Goal: Transaction & Acquisition: Book appointment/travel/reservation

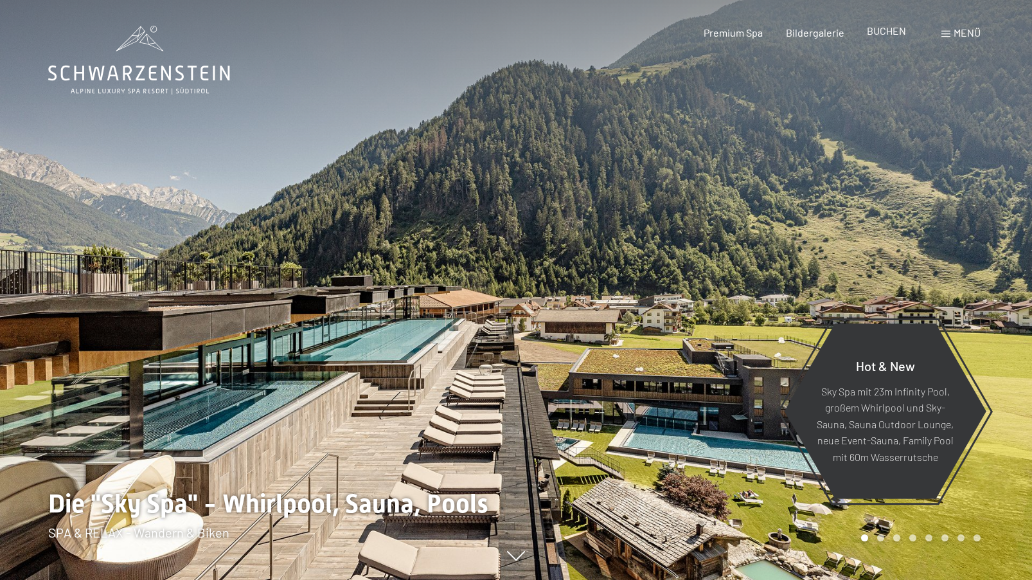
click at [902, 35] on span "BUCHEN" at bounding box center [886, 30] width 39 height 12
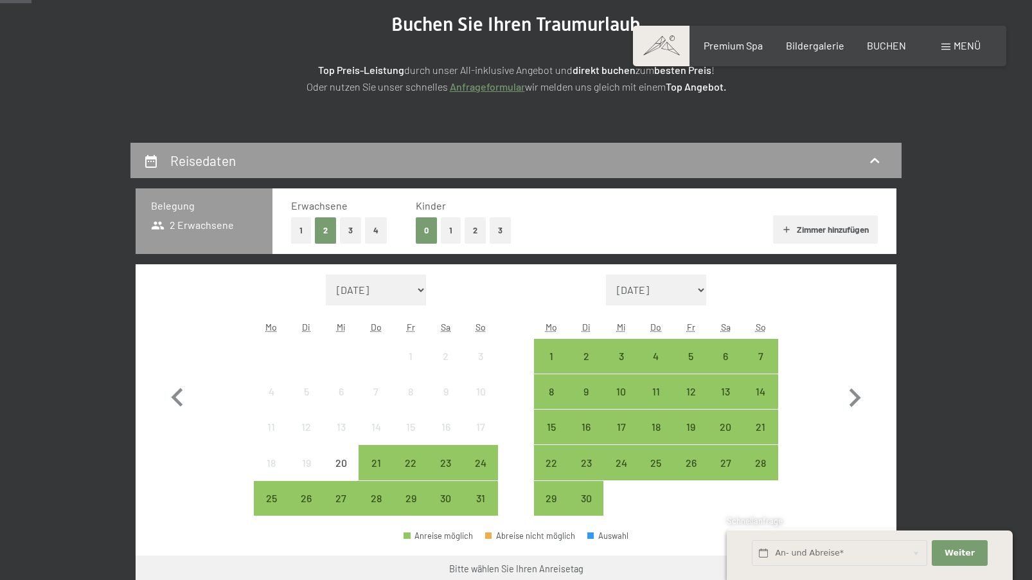
scroll to position [257, 0]
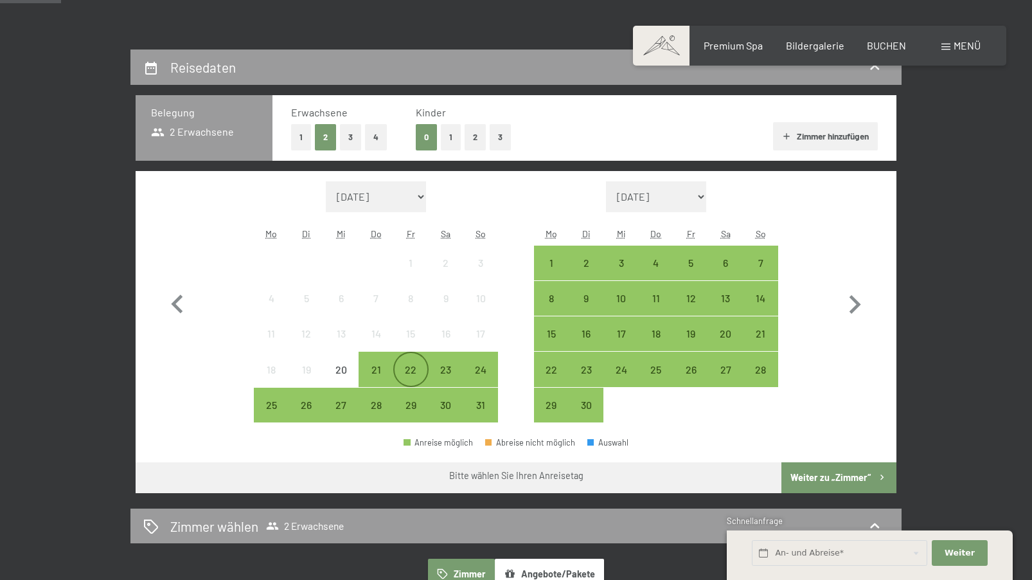
click at [411, 370] on div "22" at bounding box center [411, 380] width 32 height 32
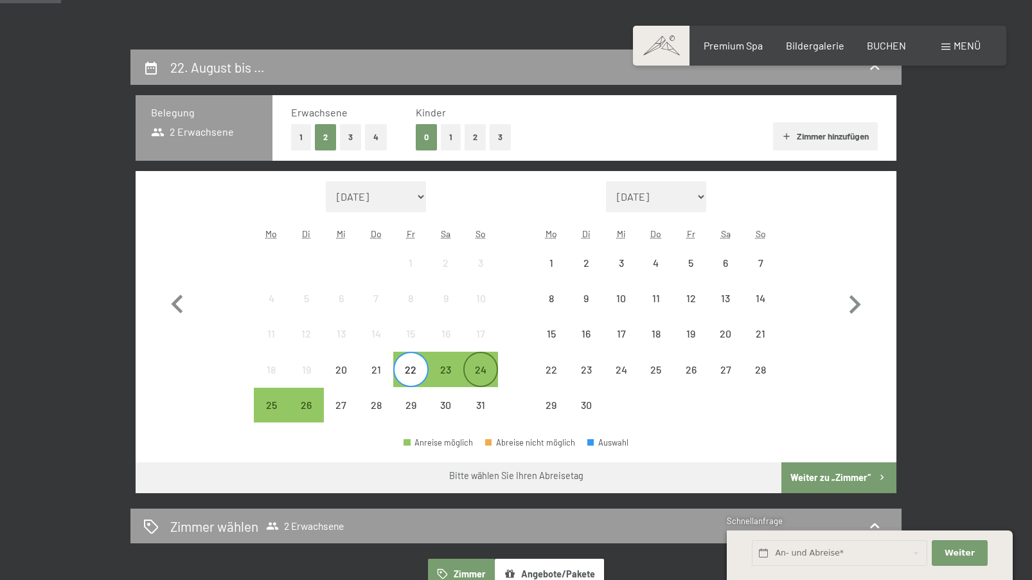
click at [485, 373] on div "24" at bounding box center [481, 380] width 32 height 32
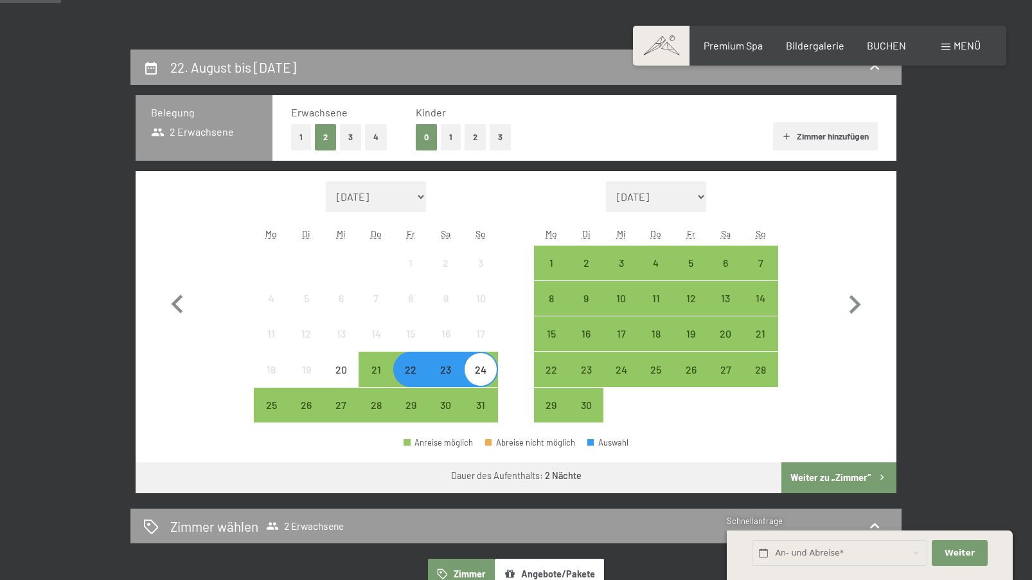
click at [848, 474] on button "Weiter zu „Zimmer“" at bounding box center [838, 477] width 115 height 31
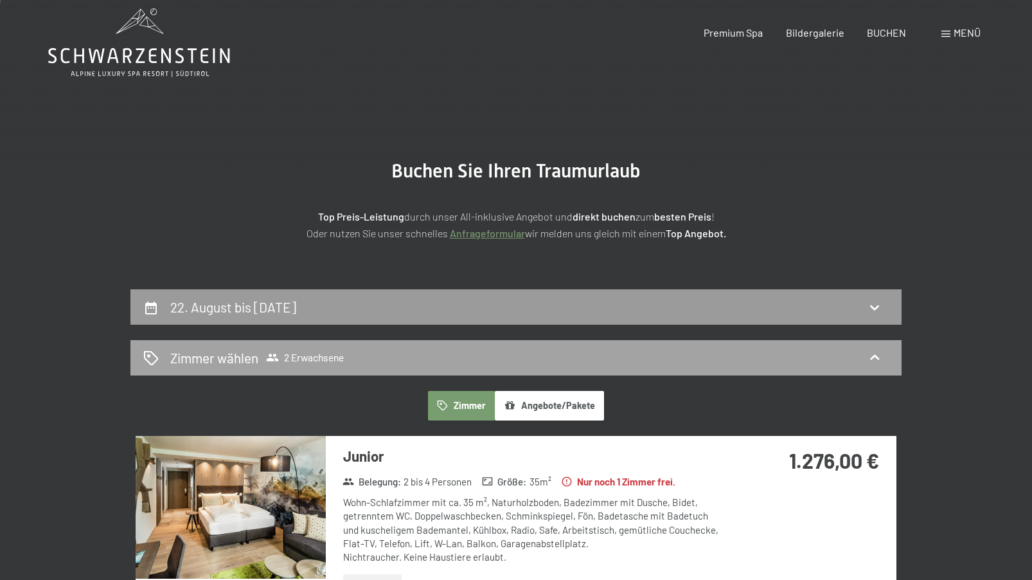
scroll to position [0, 0]
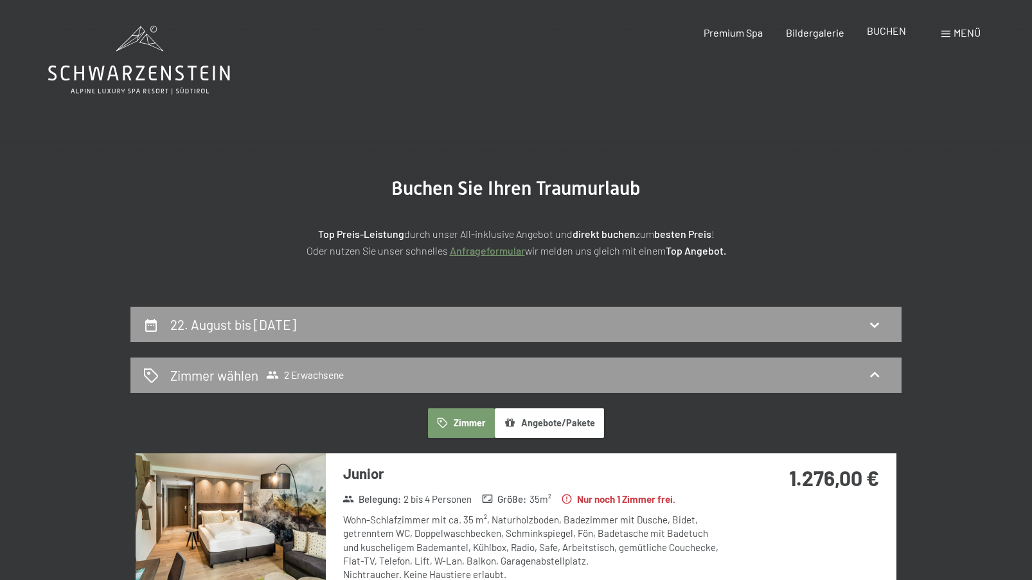
click at [901, 31] on span "BUCHEN" at bounding box center [886, 30] width 39 height 12
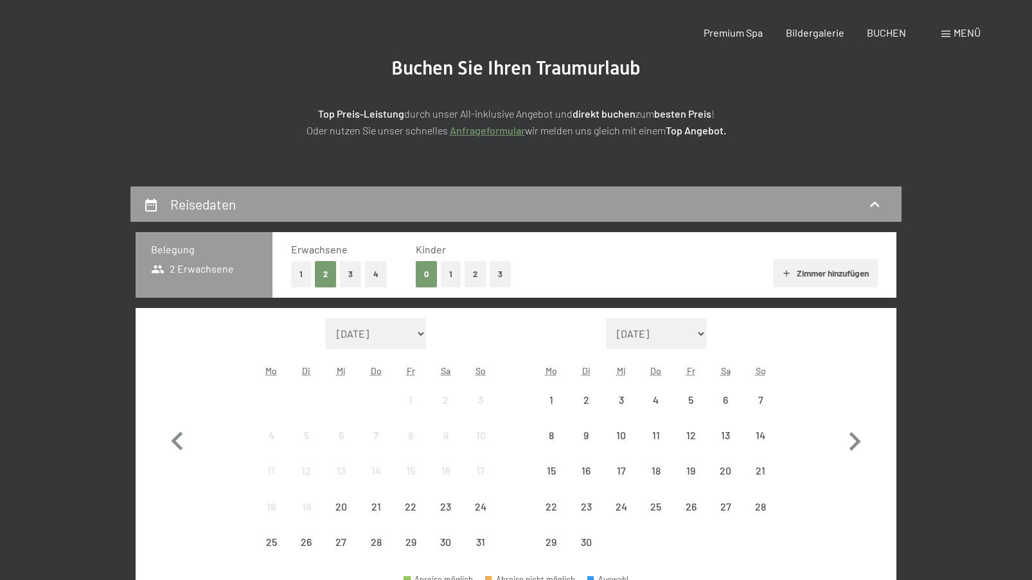
scroll to position [257, 0]
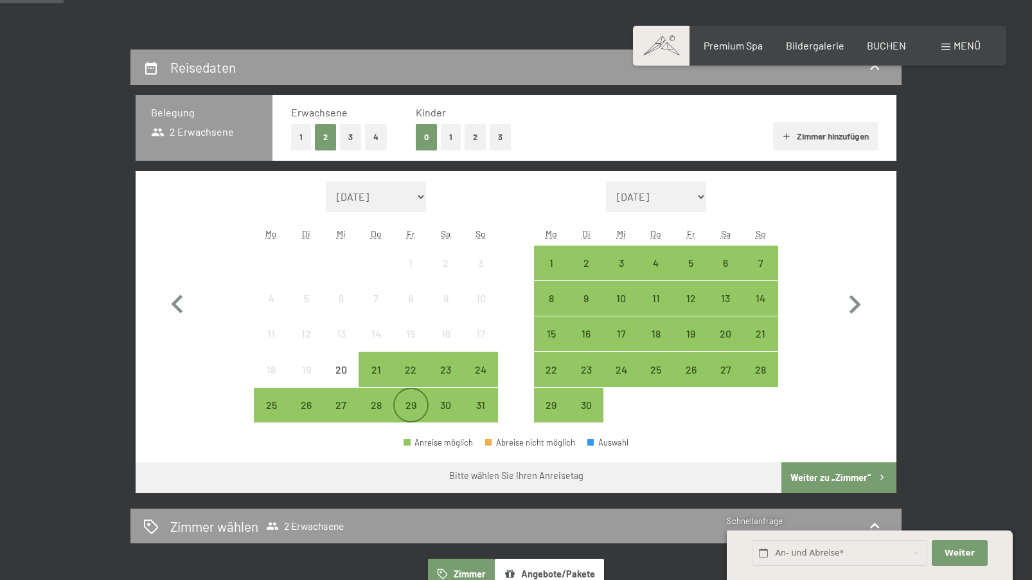
click at [410, 407] on div "29" at bounding box center [411, 416] width 32 height 32
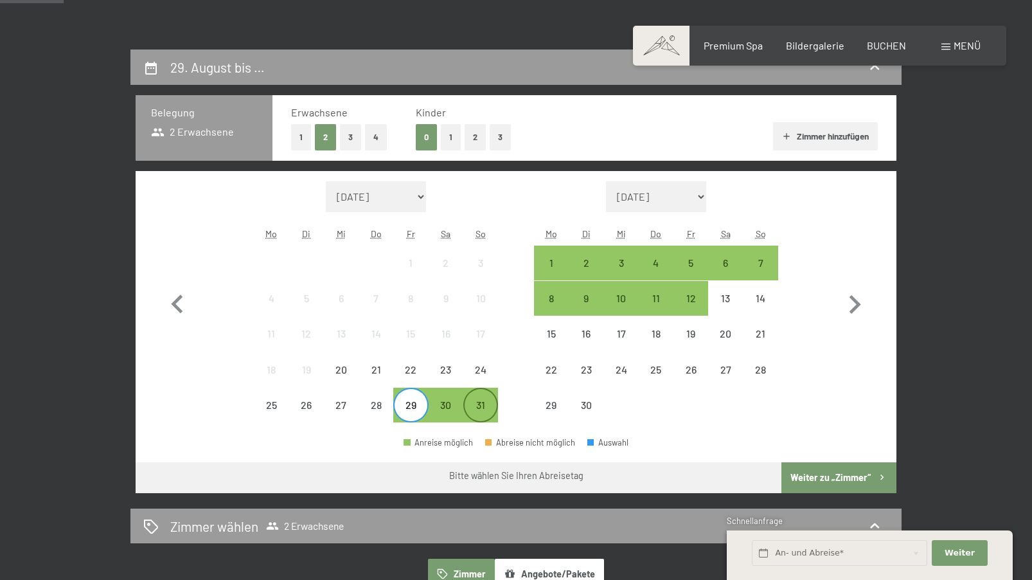
click at [476, 409] on div "31" at bounding box center [481, 416] width 32 height 32
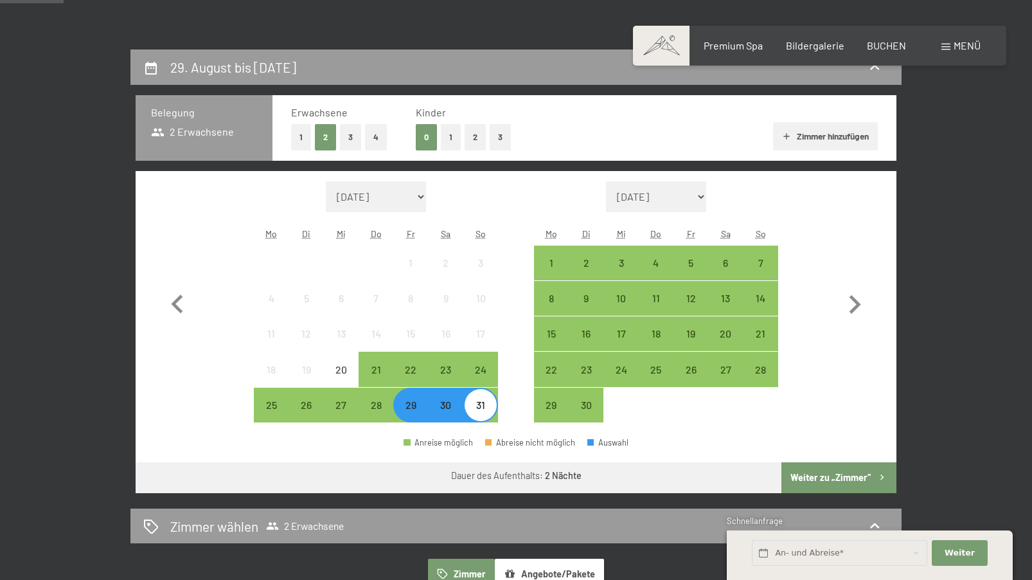
click at [832, 477] on button "Weiter zu „Zimmer“" at bounding box center [838, 477] width 115 height 31
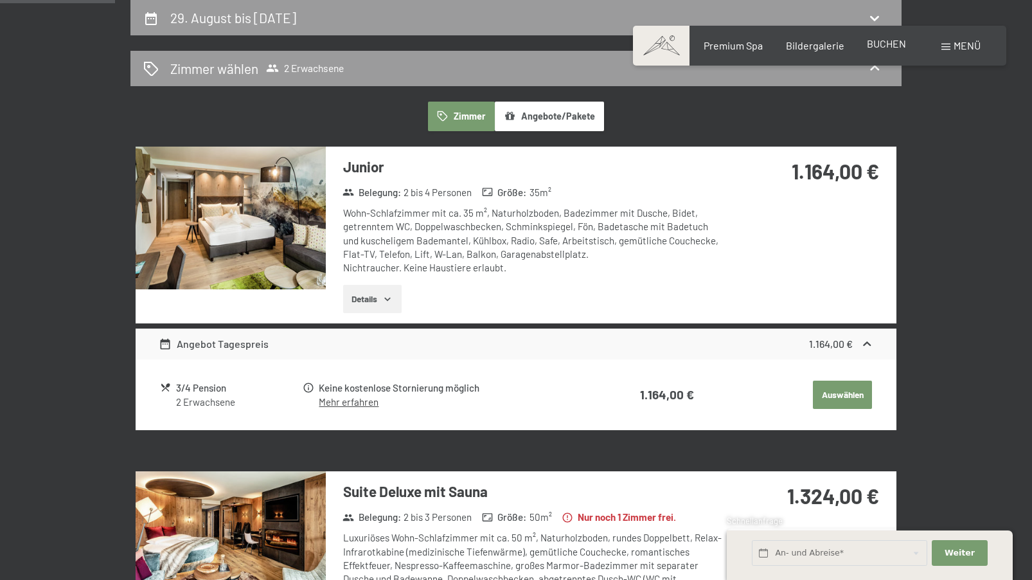
click at [888, 43] on span "BUCHEN" at bounding box center [886, 43] width 39 height 12
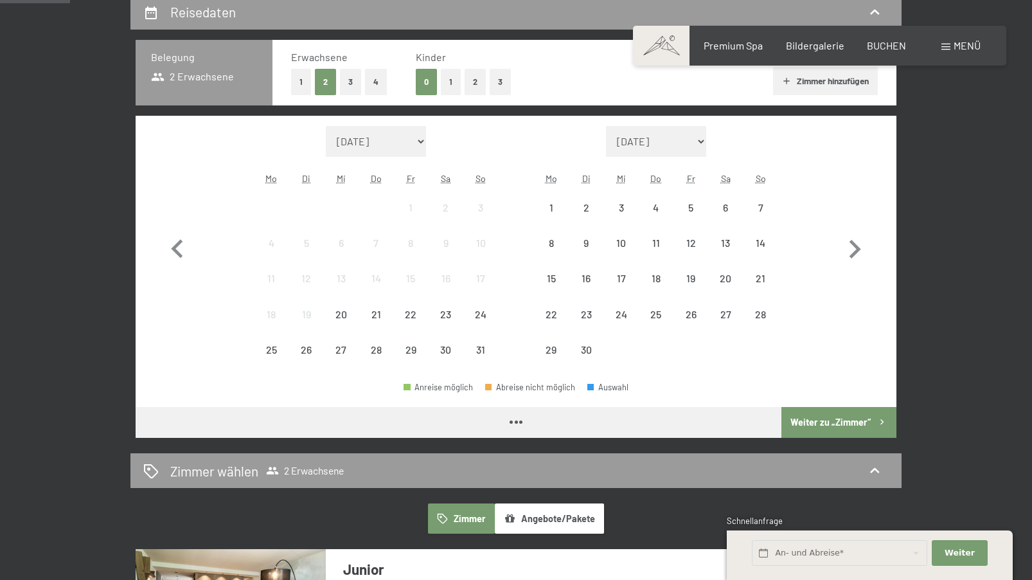
scroll to position [321, 0]
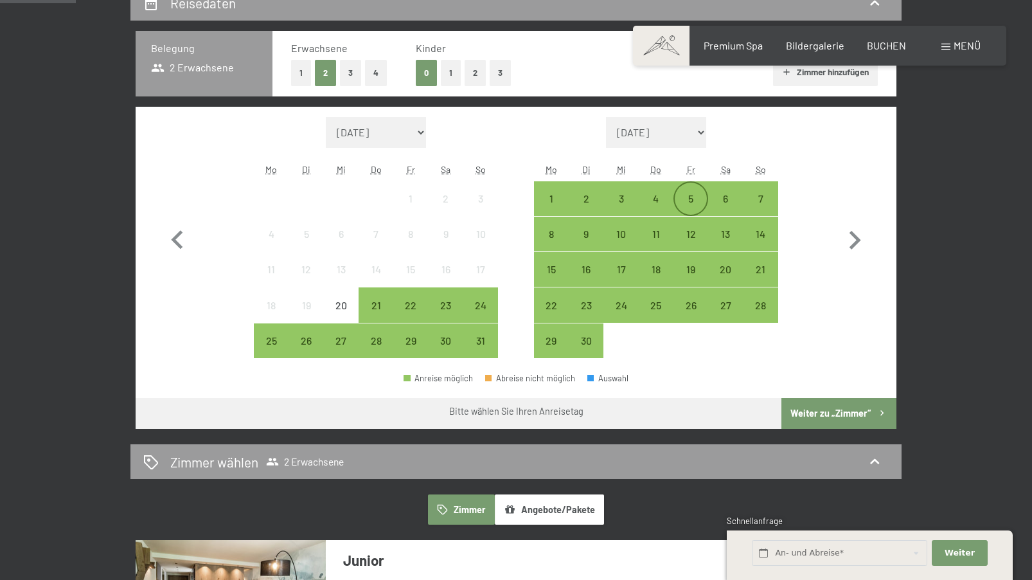
click at [694, 204] on div "5" at bounding box center [691, 209] width 32 height 32
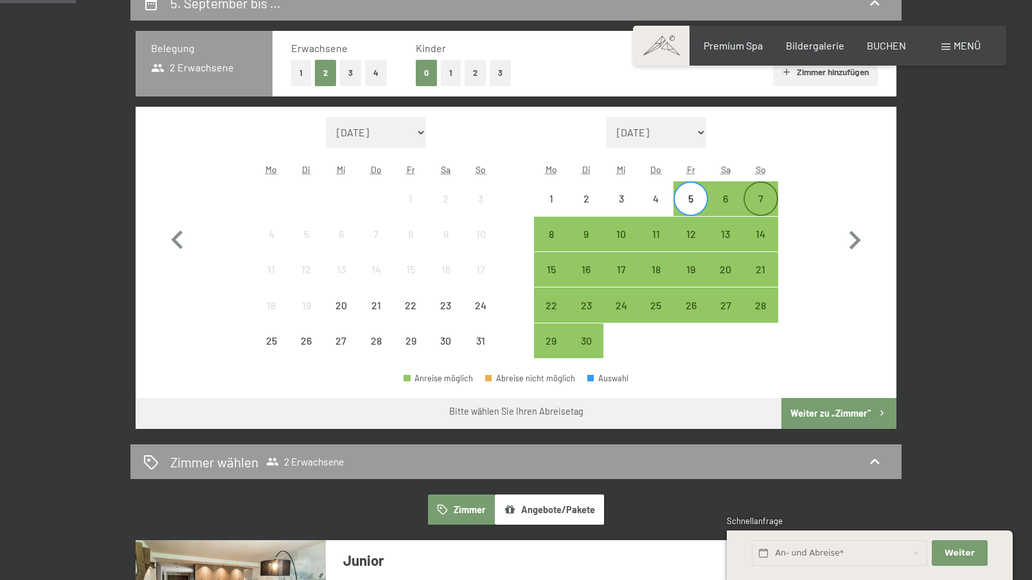
click at [757, 200] on div "7" at bounding box center [761, 209] width 32 height 32
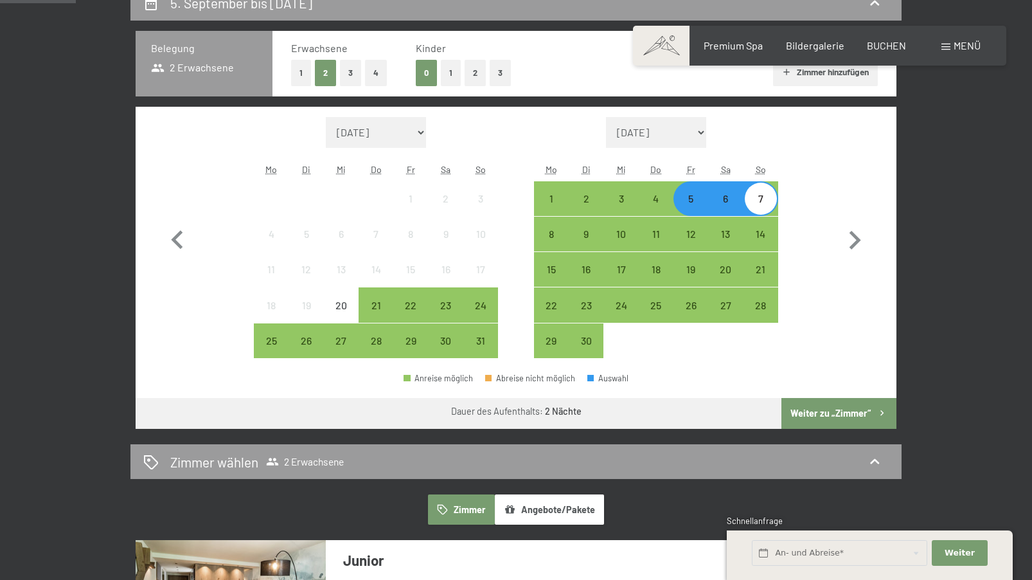
click at [834, 418] on button "Weiter zu „Zimmer“" at bounding box center [838, 413] width 115 height 31
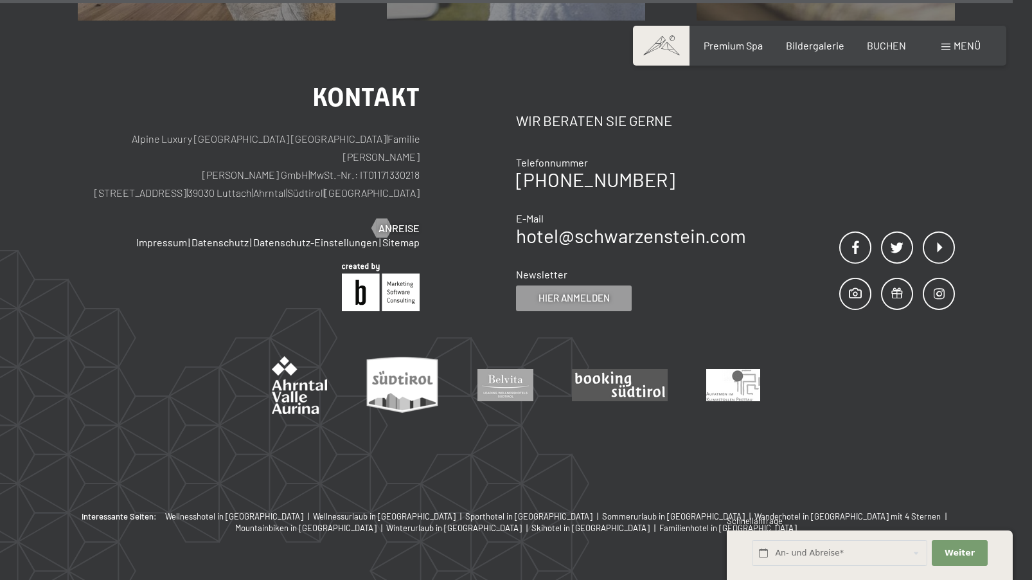
scroll to position [3425, 0]
